Goal: Transaction & Acquisition: Register for event/course

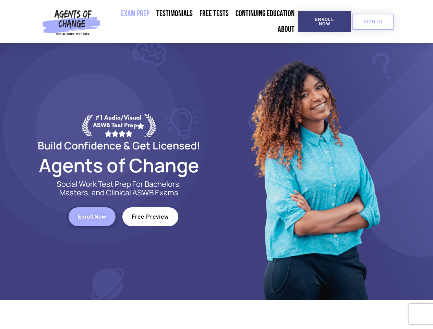
click at [217, 165] on div at bounding box center [314, 171] width 195 height 257
click at [324, 22] on span "Enroll Now" at bounding box center [324, 21] width 31 height 9
click at [373, 22] on span "SIGN IN" at bounding box center [373, 22] width 19 height 4
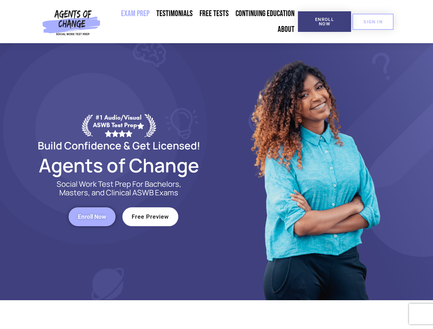
click at [92, 217] on span "Enroll Now" at bounding box center [92, 217] width 28 height 6
click at [150, 217] on span "Free Preview" at bounding box center [150, 217] width 37 height 6
